Goal: Information Seeking & Learning: Learn about a topic

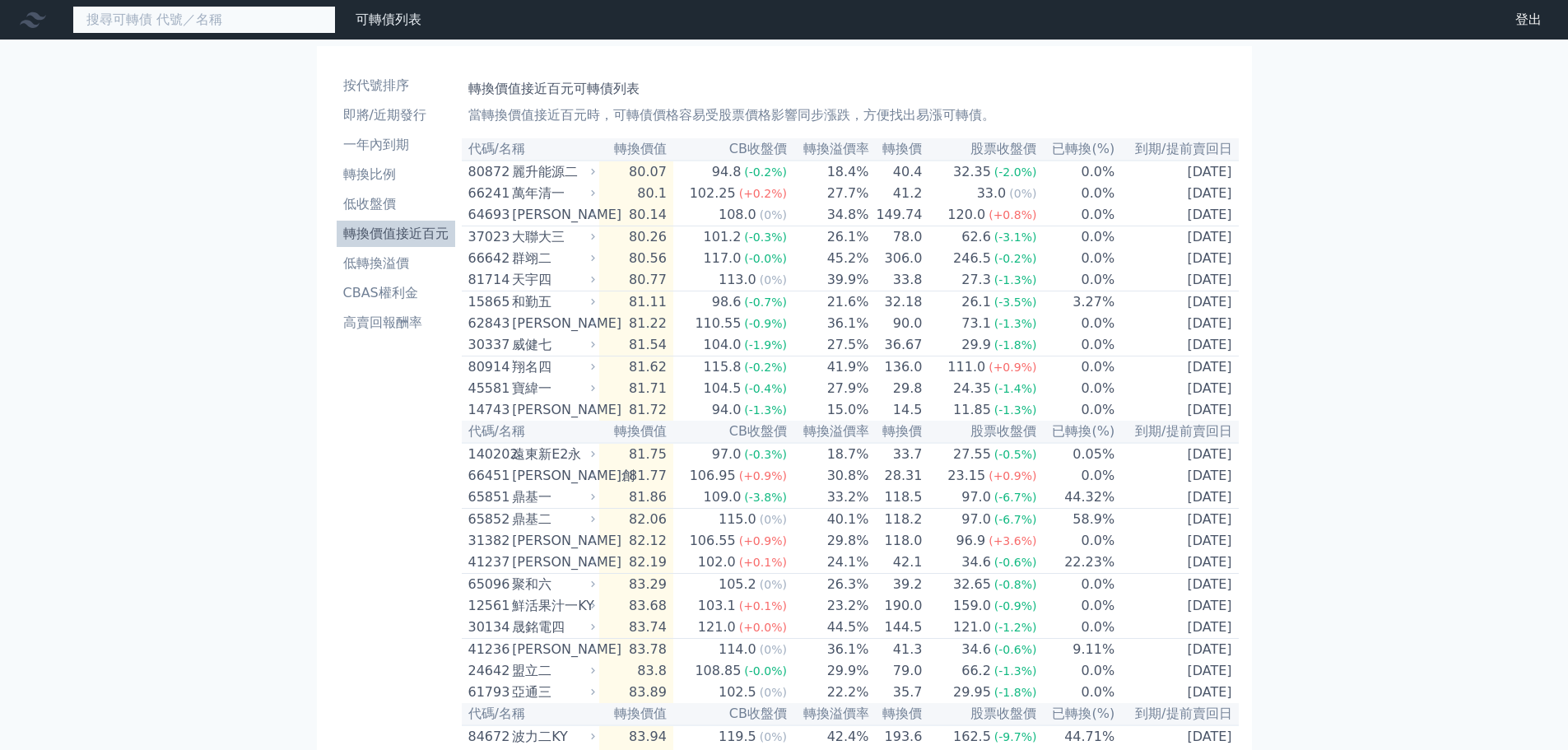
click at [284, 17] on input at bounding box center [203, 19] width 263 height 28
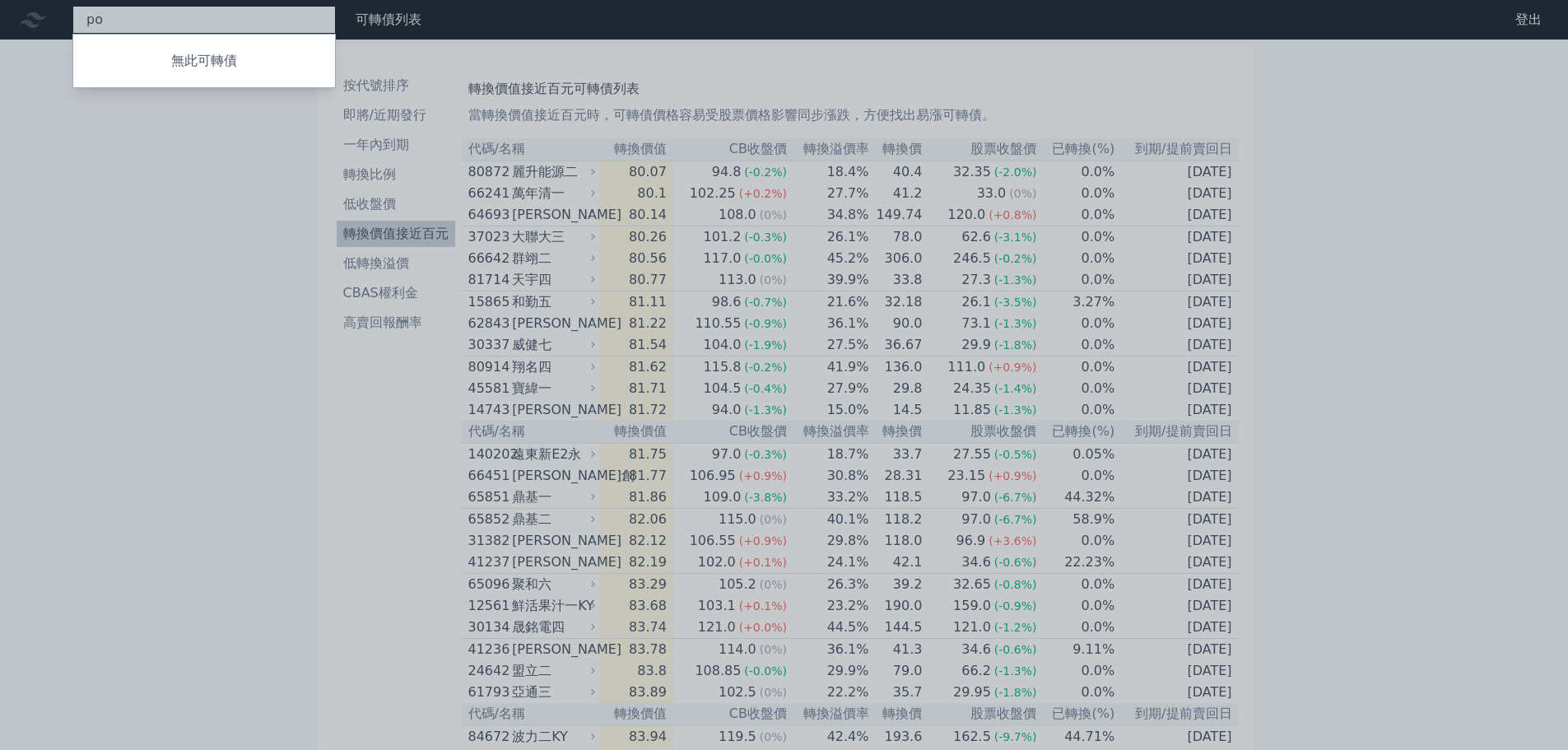
type input "p"
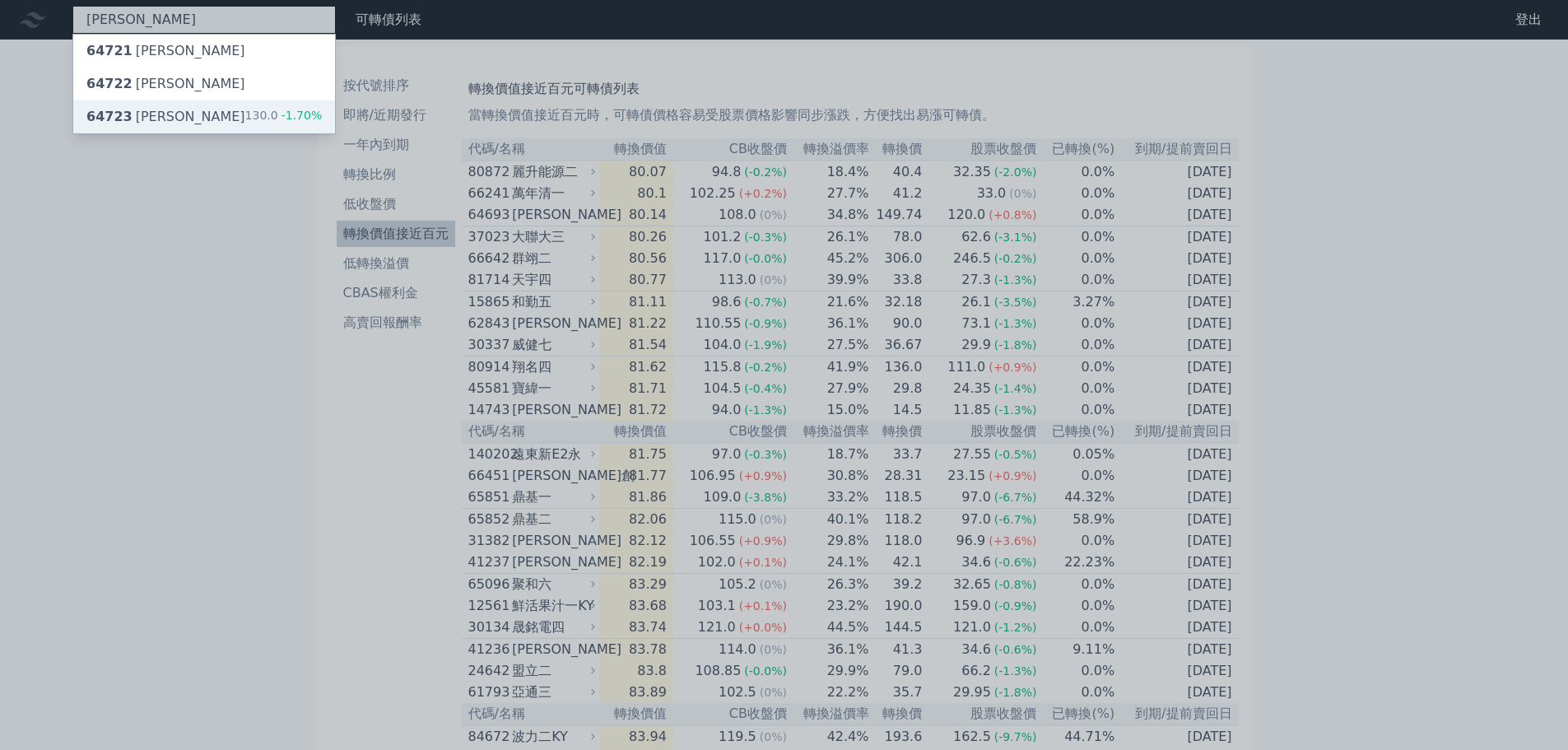
type input "[PERSON_NAME]"
click at [192, 121] on div "64723 保瑞三 130.0 -1.70%" at bounding box center [204, 117] width 262 height 33
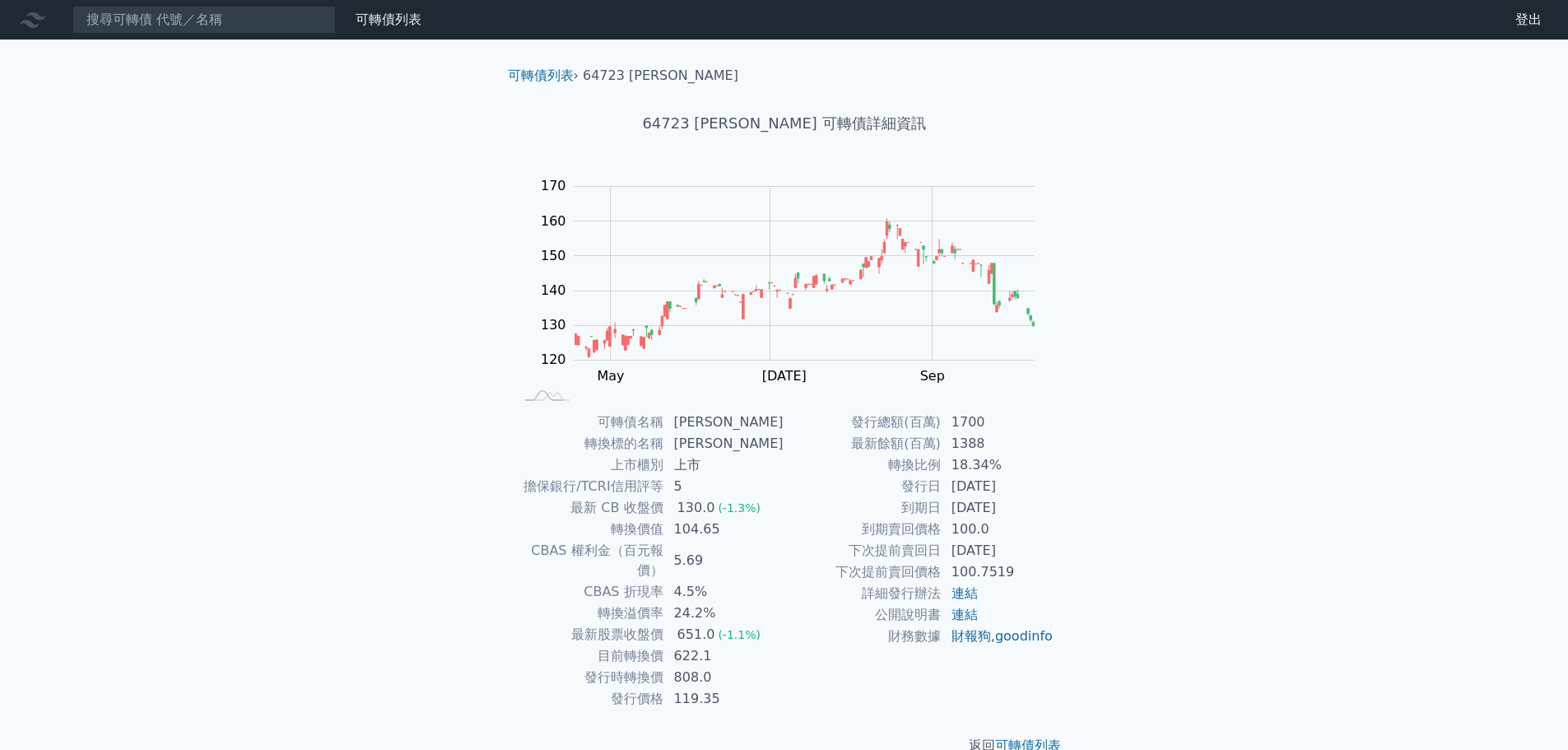
drag, startPoint x: 720, startPoint y: 656, endPoint x: 659, endPoint y: 657, distance: 61.0
click at [659, 667] on tr "發行時轉換價 808.0" at bounding box center [650, 678] width 270 height 21
click at [714, 688] on td "119.35" at bounding box center [724, 699] width 120 height 21
drag, startPoint x: 740, startPoint y: 640, endPoint x: 673, endPoint y: 638, distance: 67.0
click at [673, 645] on td "622.1" at bounding box center [724, 656] width 120 height 21
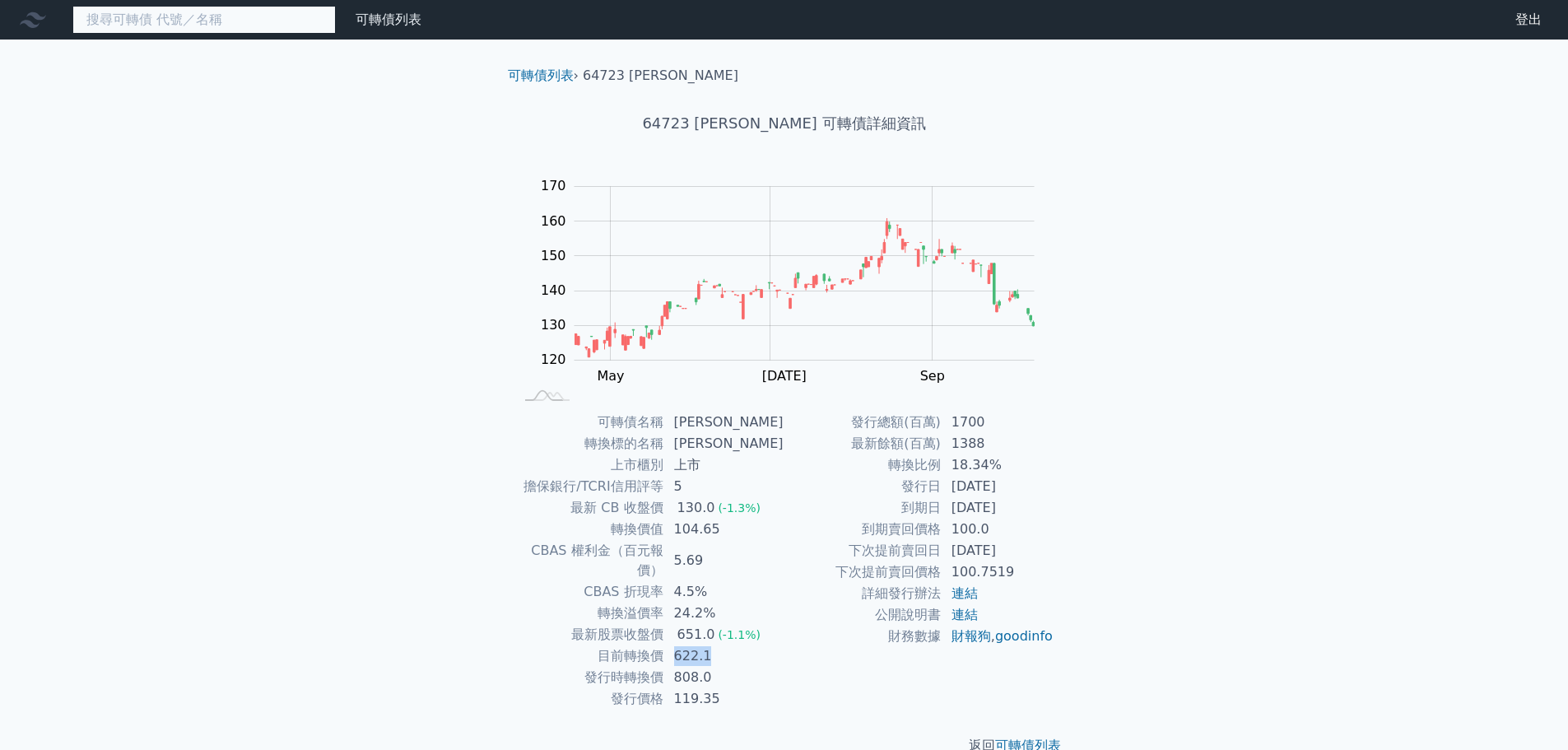
click at [237, 33] on input at bounding box center [203, 19] width 263 height 28
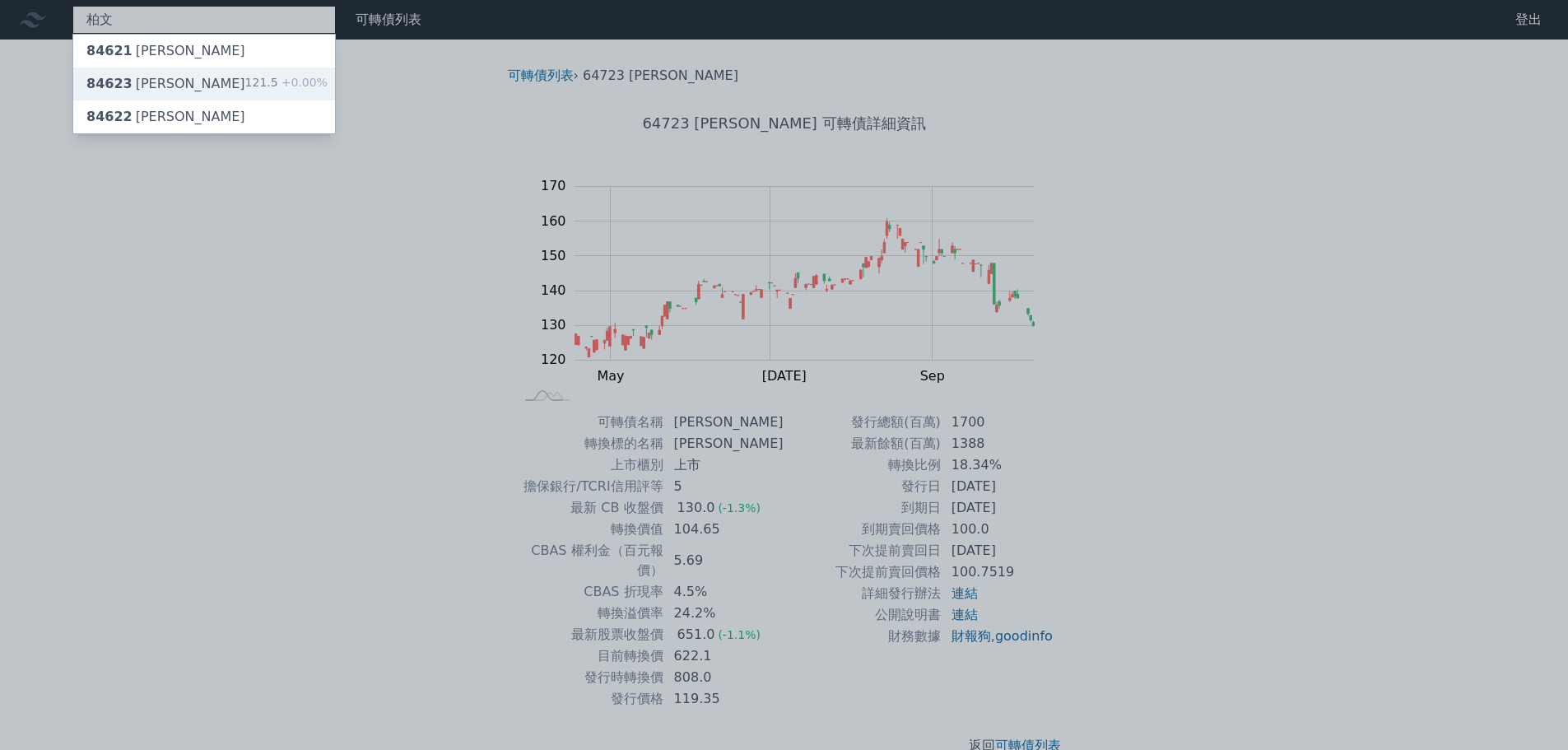
type input "柏文"
click at [194, 79] on div "84623 柏文三 121.5 +0.00%" at bounding box center [204, 84] width 262 height 33
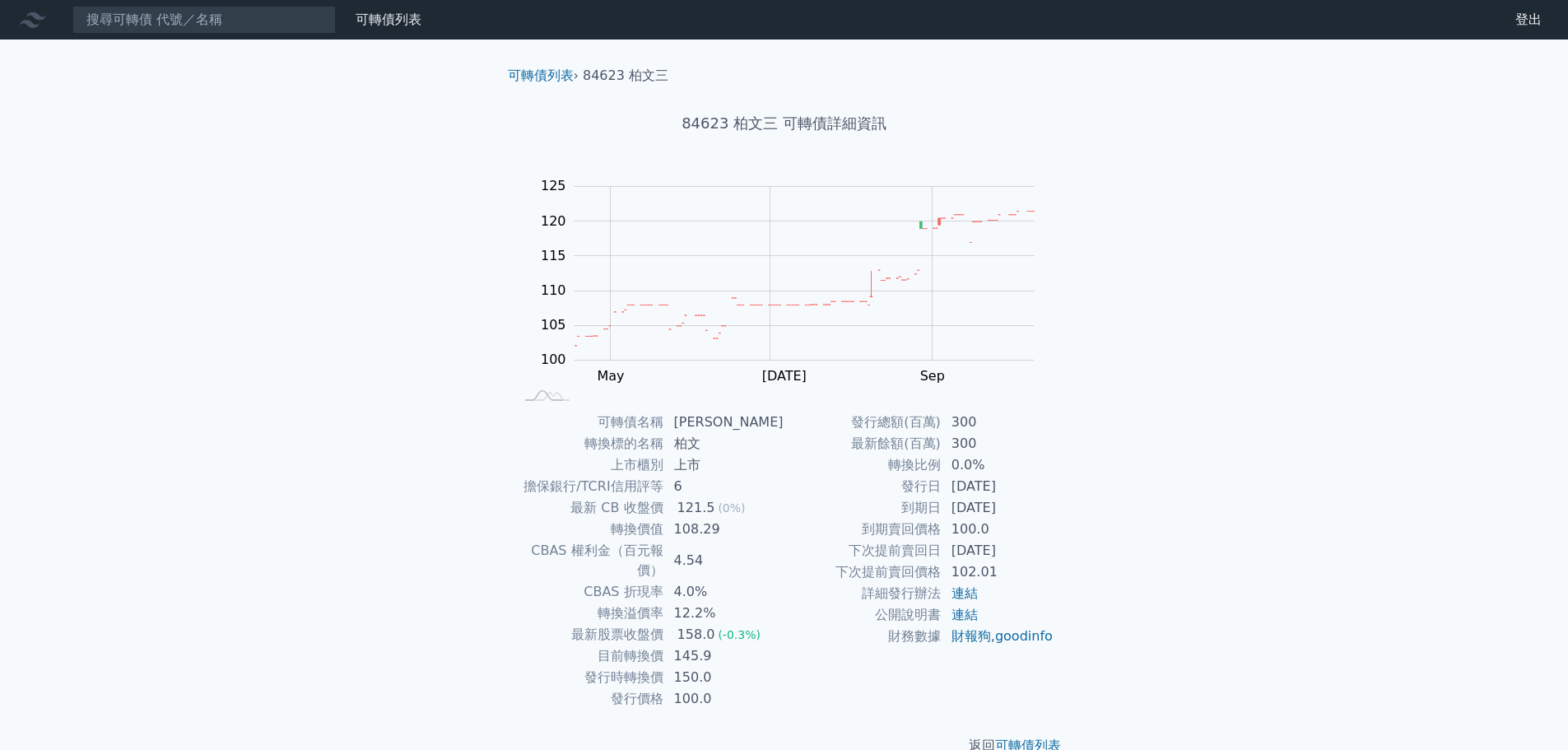
drag, startPoint x: 682, startPoint y: 654, endPoint x: 722, endPoint y: 655, distance: 40.0
click at [722, 667] on td "150.0" at bounding box center [724, 678] width 120 height 21
drag, startPoint x: 689, startPoint y: 635, endPoint x: 706, endPoint y: 635, distance: 17.0
click at [706, 645] on td "145.9" at bounding box center [724, 656] width 120 height 21
click at [735, 645] on td "145.9" at bounding box center [724, 656] width 120 height 21
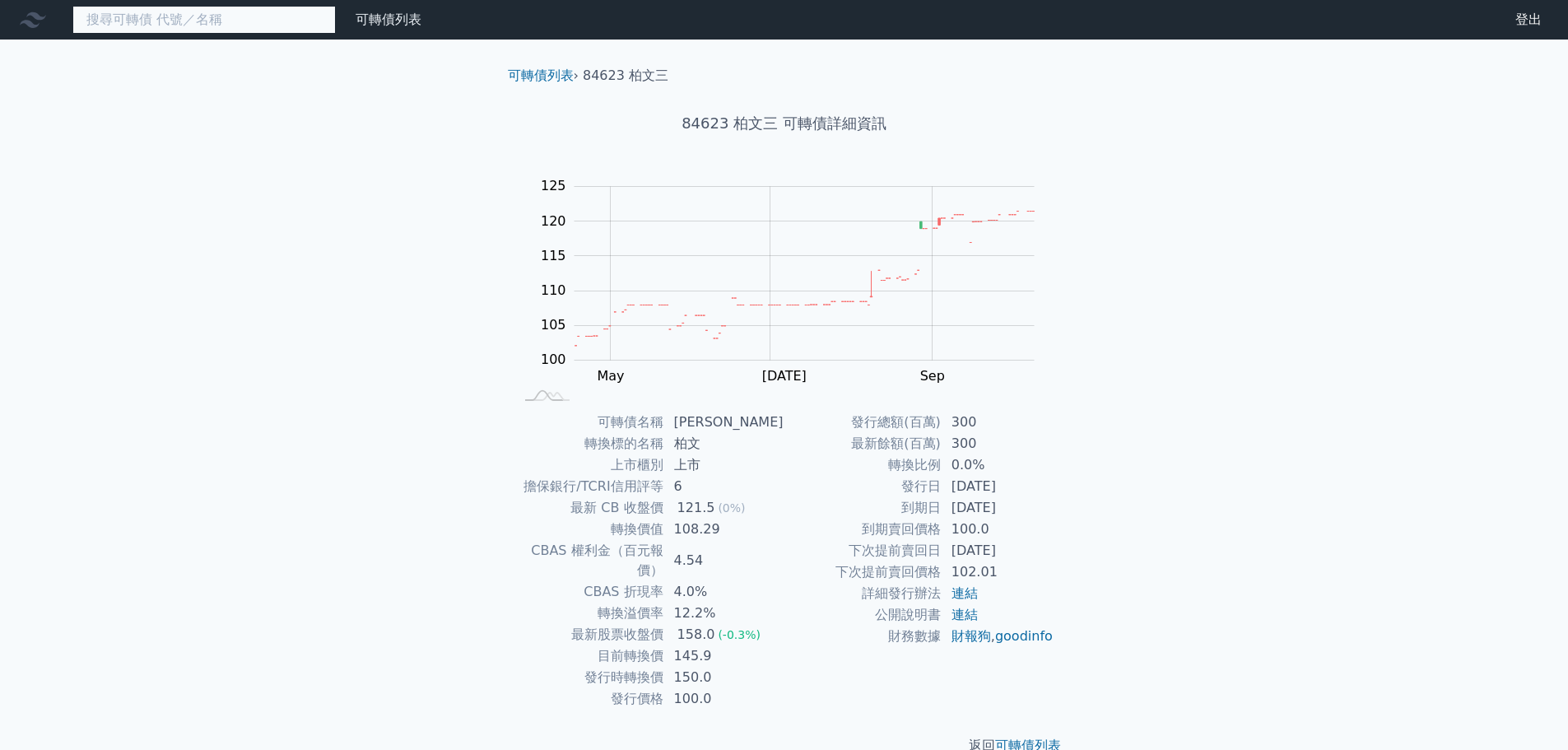
click at [251, 12] on input at bounding box center [203, 19] width 263 height 28
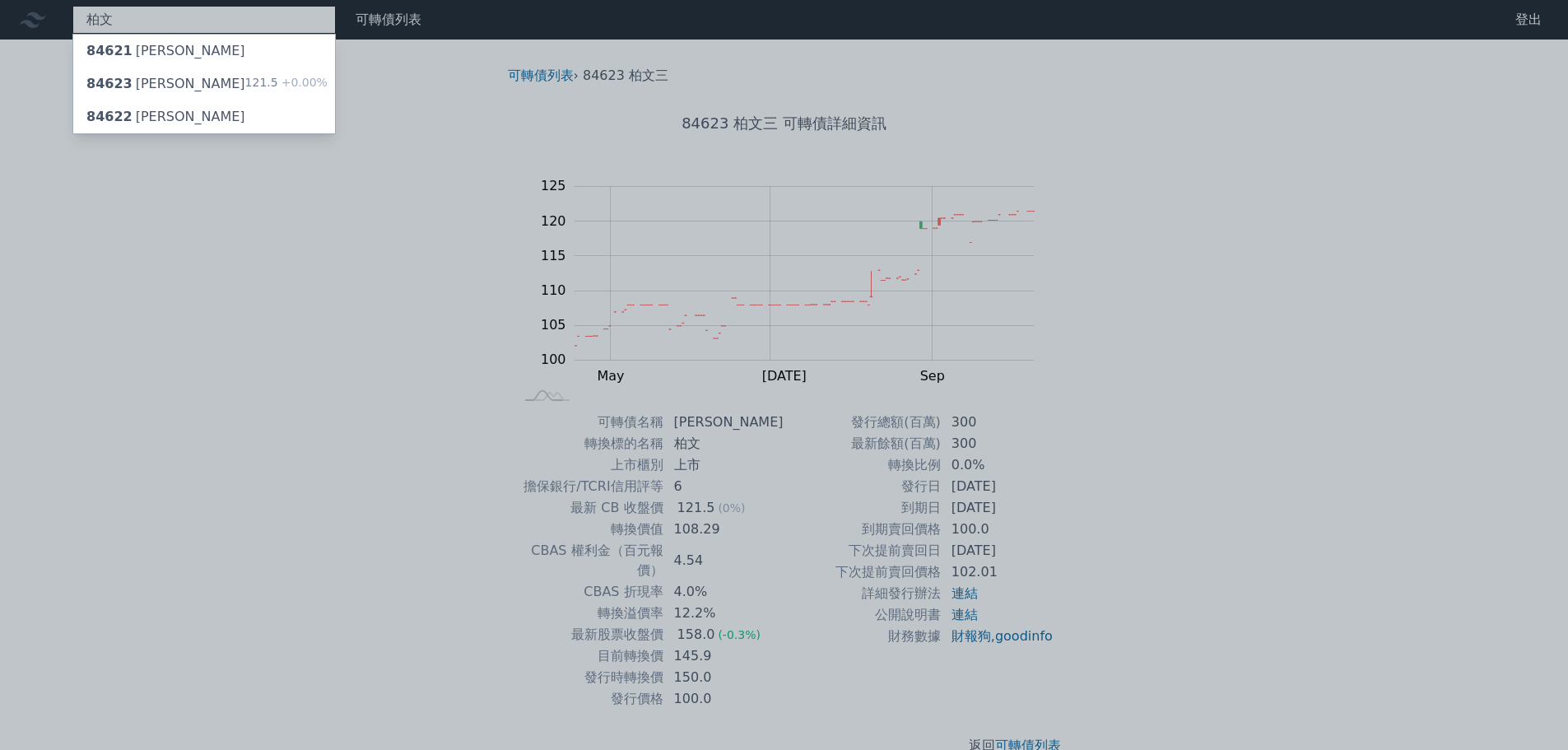
type input "柏文"
click at [324, 346] on div at bounding box center [784, 375] width 1568 height 750
